Goal: Transaction & Acquisition: Purchase product/service

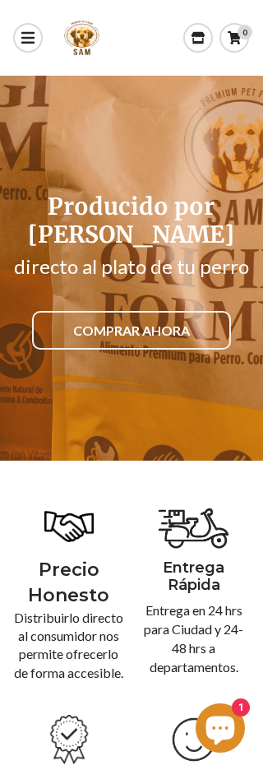
click at [164, 314] on link "COMPRAR AHORA" at bounding box center [131, 330] width 199 height 39
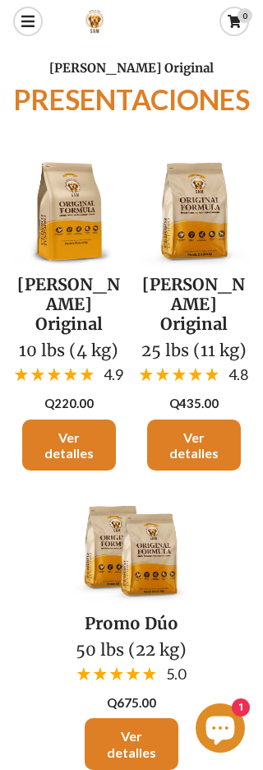
click at [221, 736] on icon "Ventana de chat" at bounding box center [220, 730] width 29 height 29
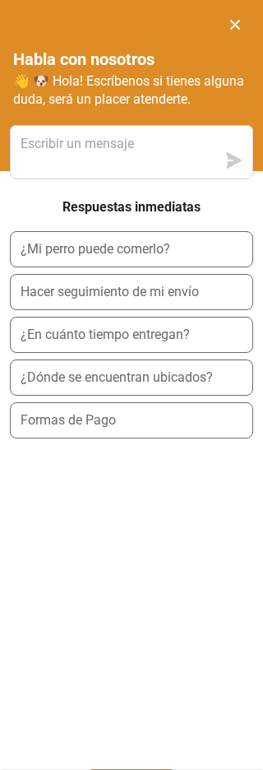
click at [242, 16] on div at bounding box center [131, 16] width 263 height 33
click at [234, 36] on div "Habla con nosotros 👋 🐶 Hola! Escríbenos si tienes alguna duda, será un placer a…" at bounding box center [131, 102] width 263 height 138
click at [232, 32] on icon "Cerrar ventana de chat" at bounding box center [235, 24] width 16 height 16
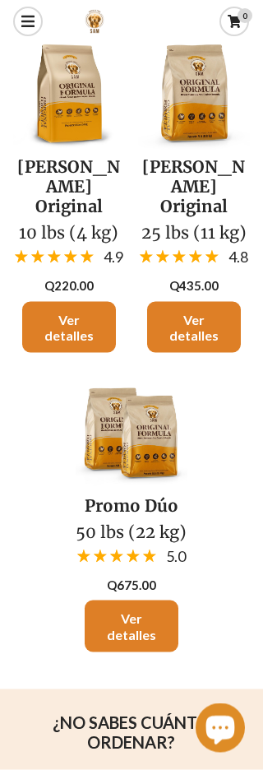
scroll to position [118, 0]
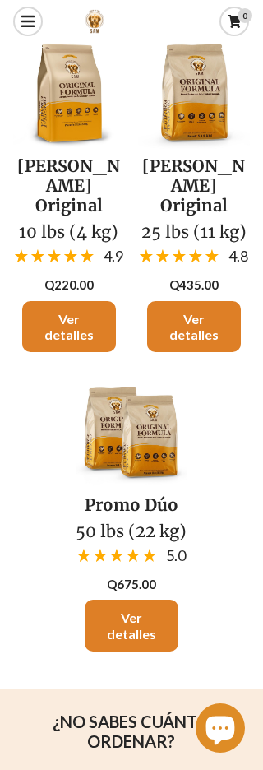
click at [198, 322] on link "Ver detalles" at bounding box center [194, 326] width 94 height 51
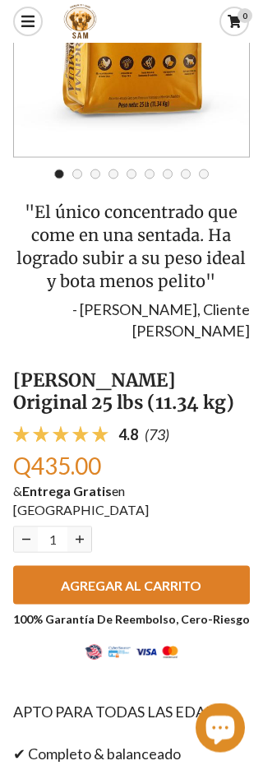
scroll to position [185, 0]
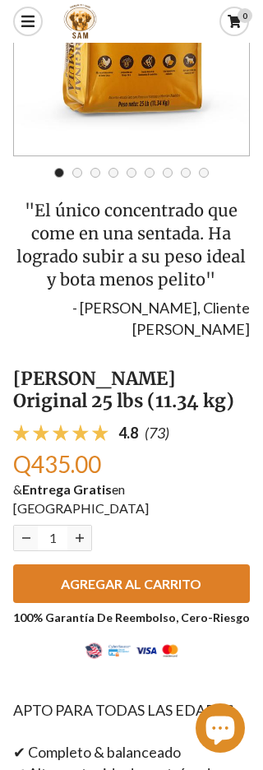
click at [172, 576] on span "AGREGAR AL CARRITO" at bounding box center [131, 584] width 141 height 16
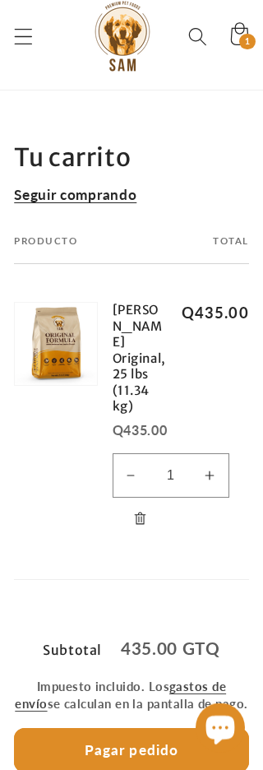
scroll to position [17, 0]
click at [154, 728] on button "Pagar pedido" at bounding box center [131, 750] width 235 height 44
